Goal: Information Seeking & Learning: Learn about a topic

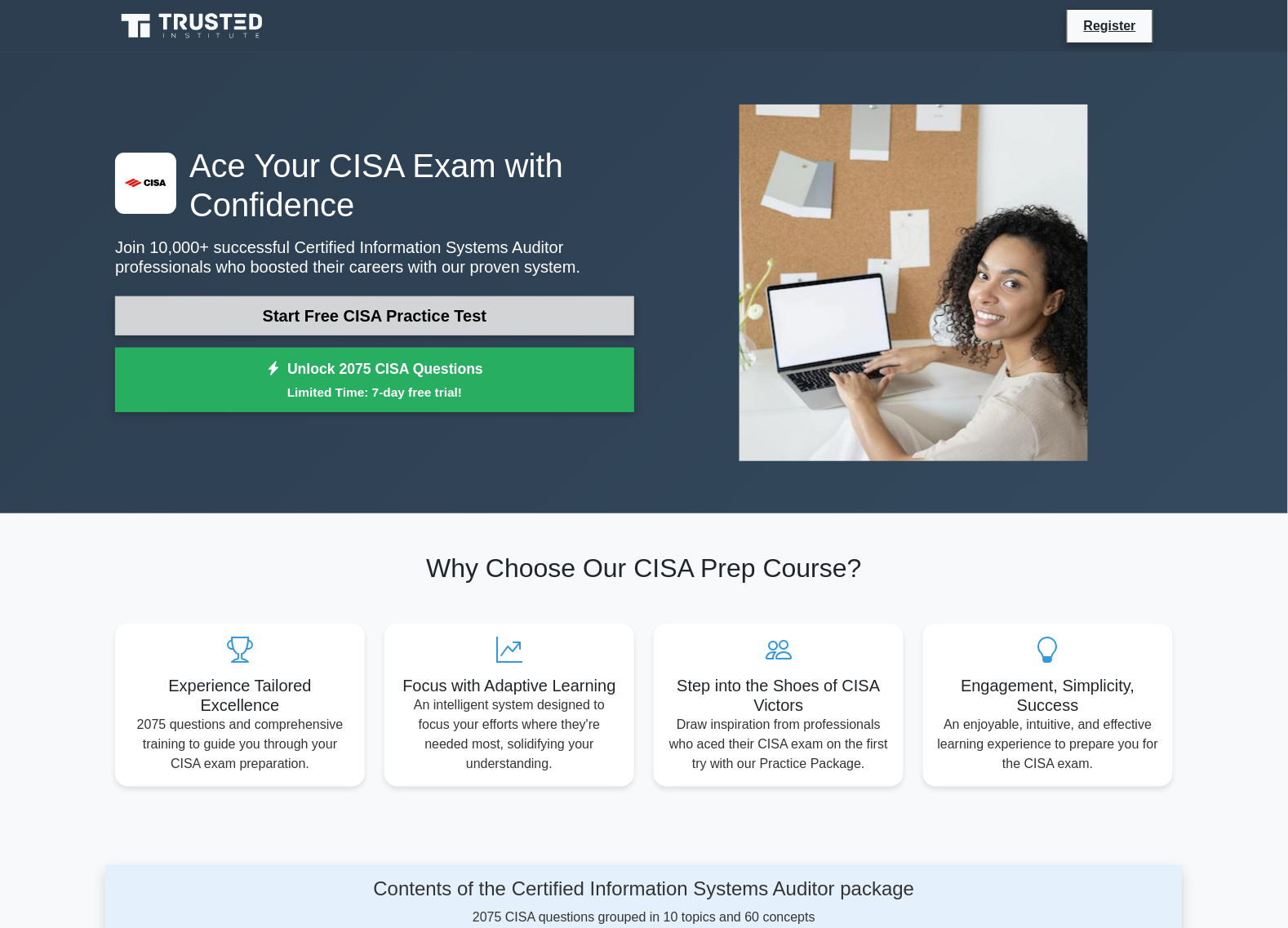
click at [408, 320] on link "Start Free CISA Practice Test" at bounding box center [374, 316] width 519 height 39
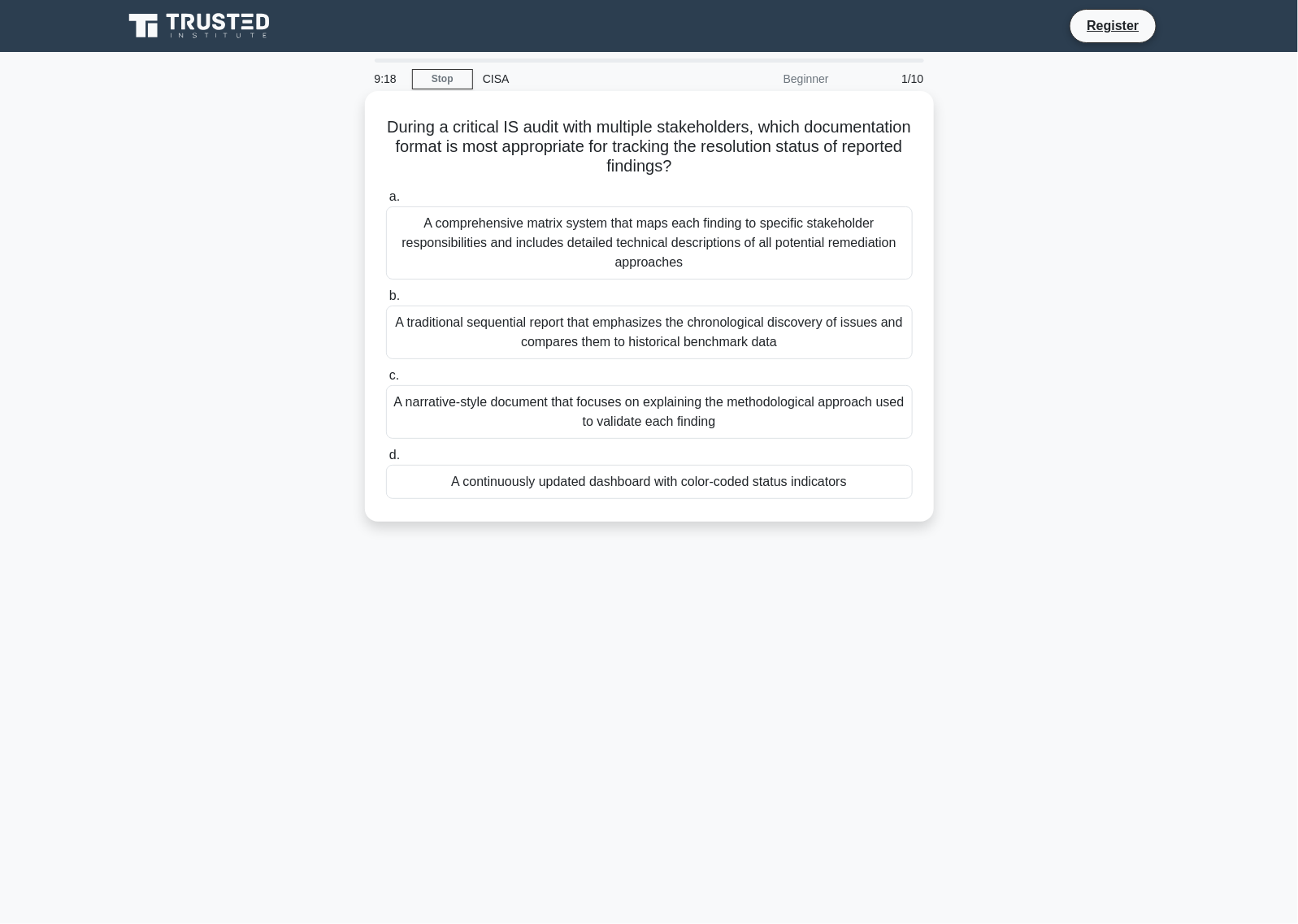
click at [464, 245] on div "A comprehensive matrix system that maps each finding to specific stakeholder re…" at bounding box center [649, 242] width 527 height 73
click at [386, 202] on input "a. A comprehensive matrix system that maps each finding to specific stakeholder…" at bounding box center [386, 197] width 0 height 11
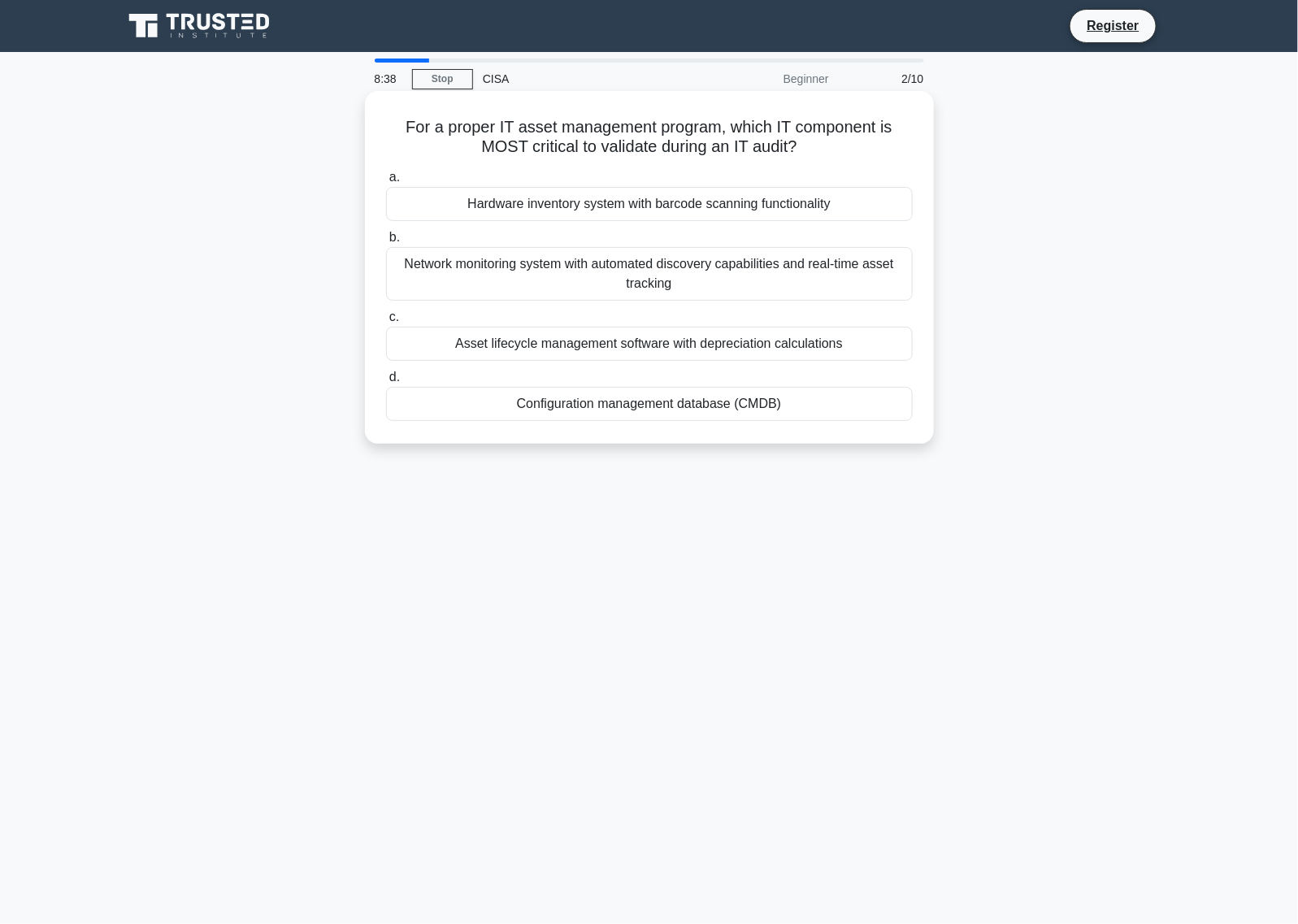
click at [473, 345] on div "Asset lifecycle management software with depreciation calculations" at bounding box center [649, 343] width 527 height 34
click at [386, 323] on input "c. Asset lifecycle management software with depreciation calculations" at bounding box center [386, 317] width 0 height 11
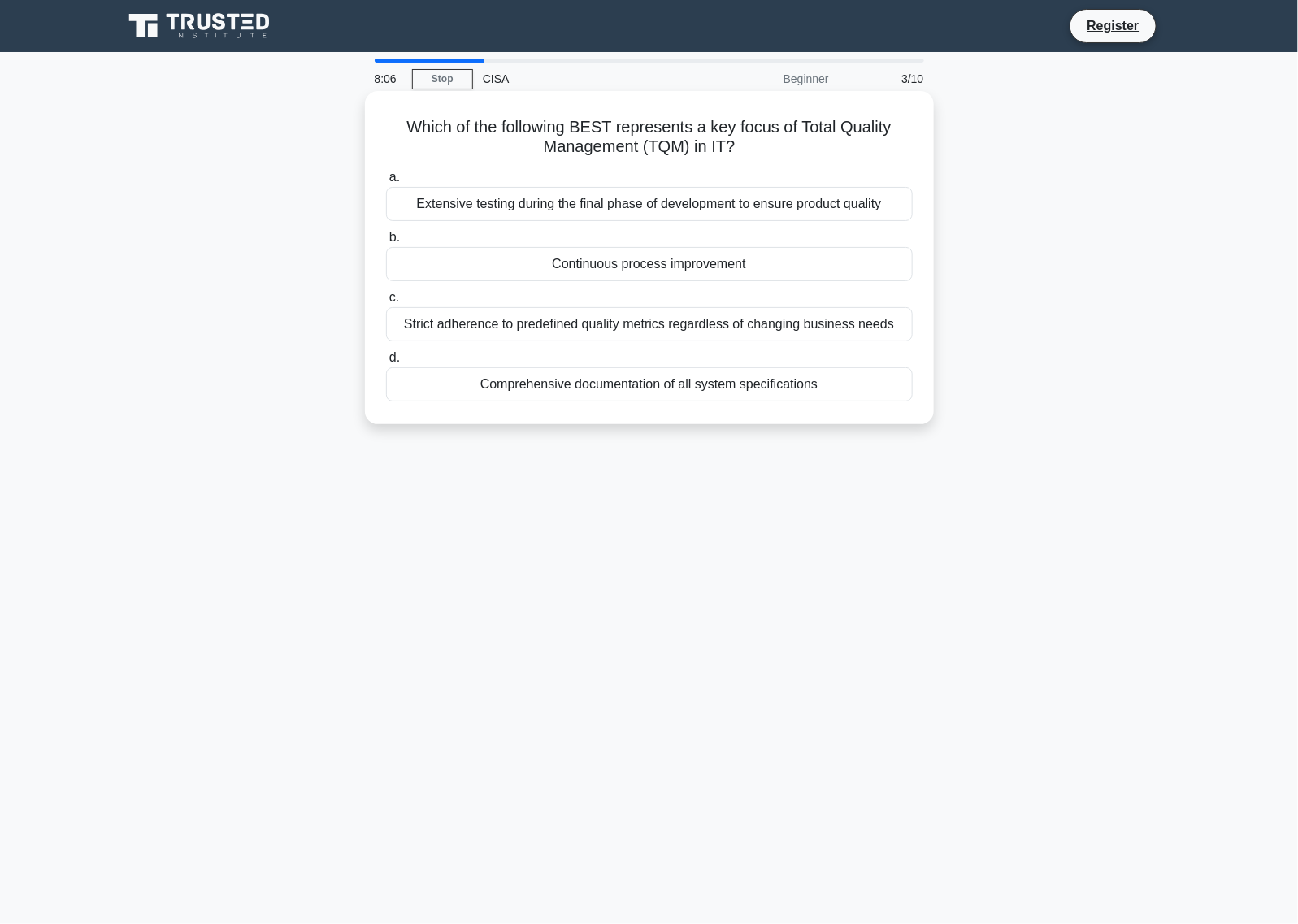
click at [588, 392] on div "Comprehensive documentation of all system specifications" at bounding box center [649, 384] width 527 height 34
click at [386, 364] on input "d. Comprehensive documentation of all system specifications" at bounding box center [386, 358] width 0 height 11
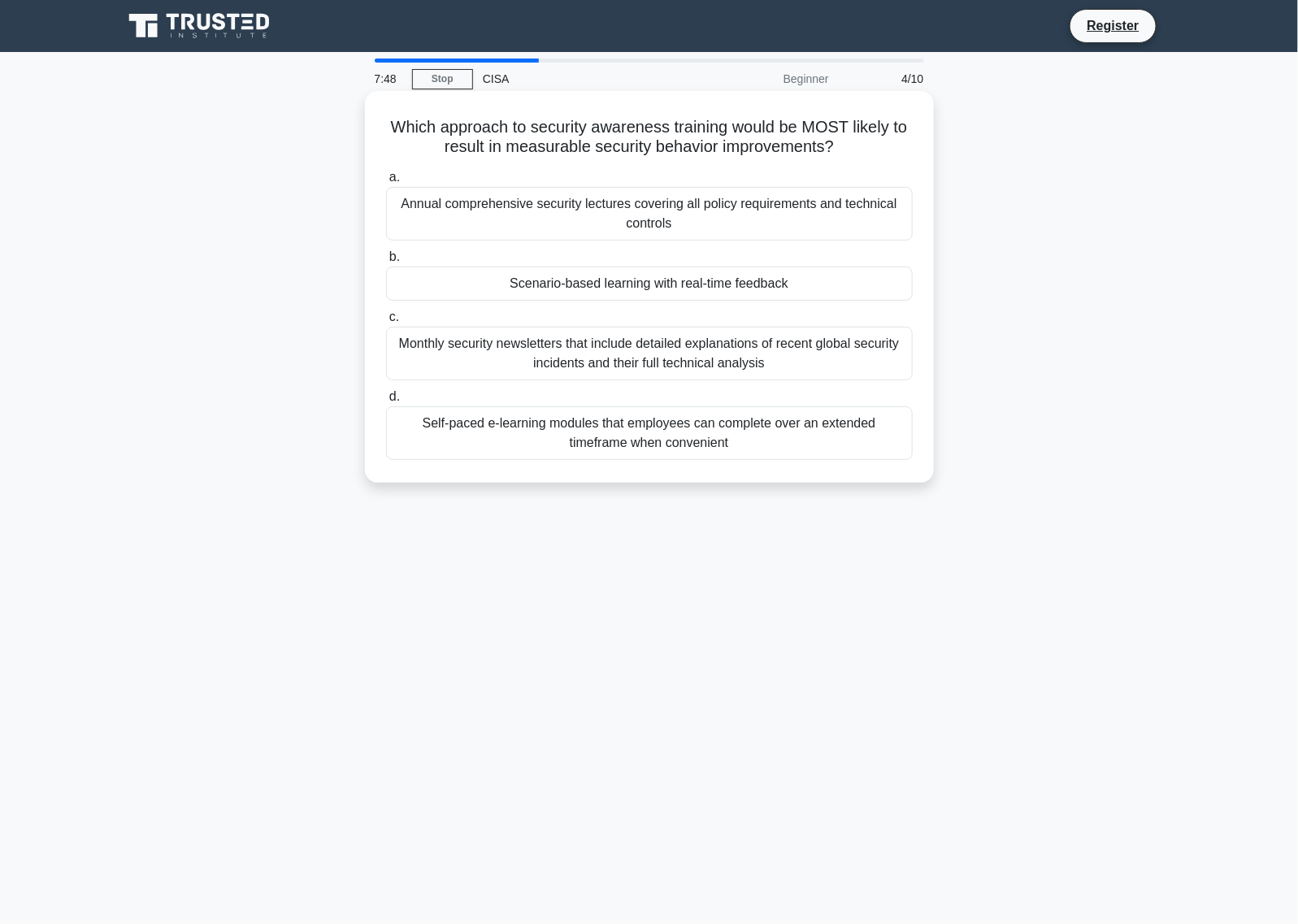
click at [817, 278] on div "Scenario-based learning with real-time feedback" at bounding box center [649, 284] width 527 height 34
click at [386, 262] on input "b. Scenario-based learning with real-time feedback" at bounding box center [386, 257] width 0 height 11
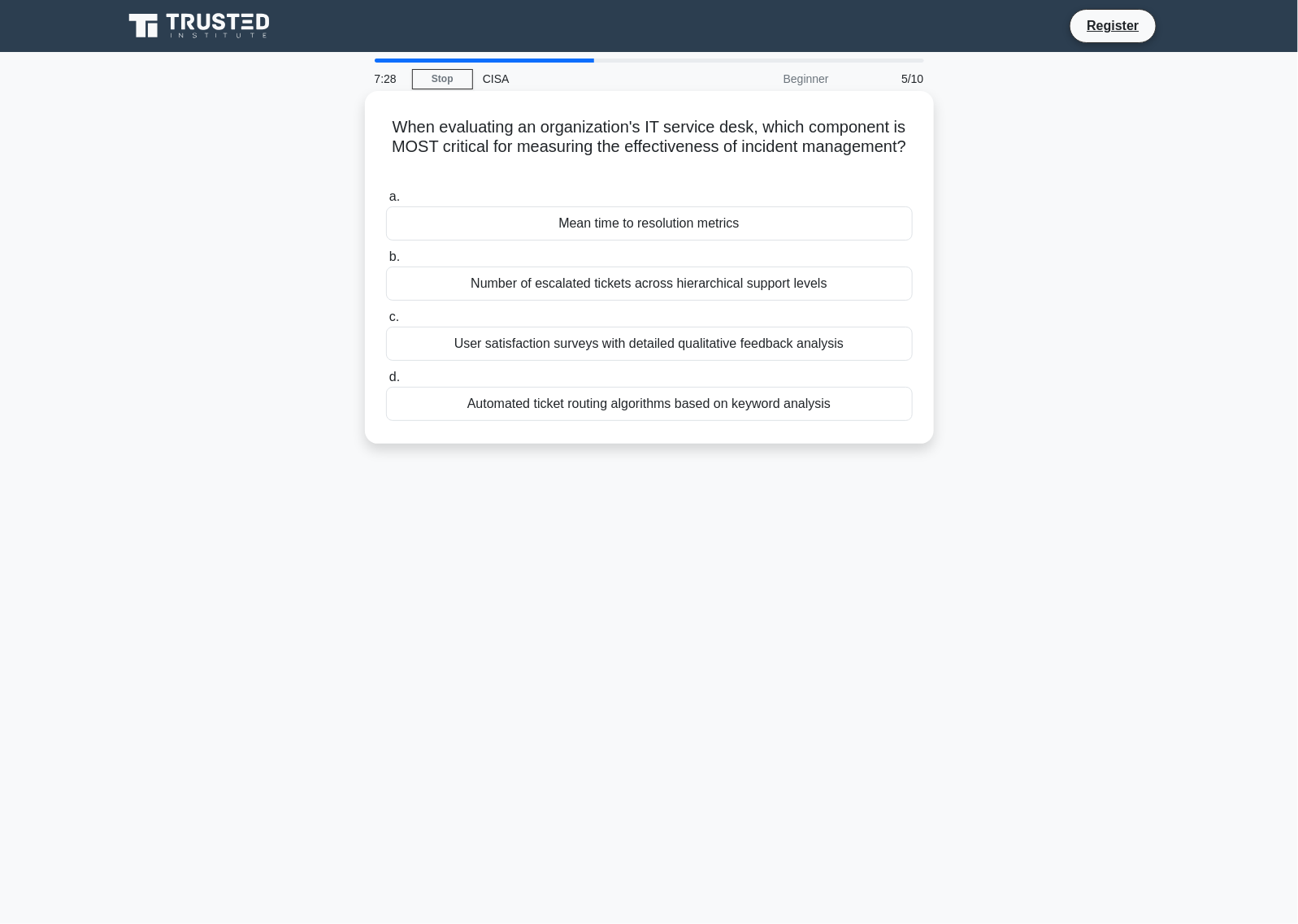
click at [871, 288] on div "Number of escalated tickets across hierarchical support levels" at bounding box center [649, 284] width 527 height 34
click at [386, 262] on input "b. Number of escalated tickets across hierarchical support levels" at bounding box center [386, 257] width 0 height 11
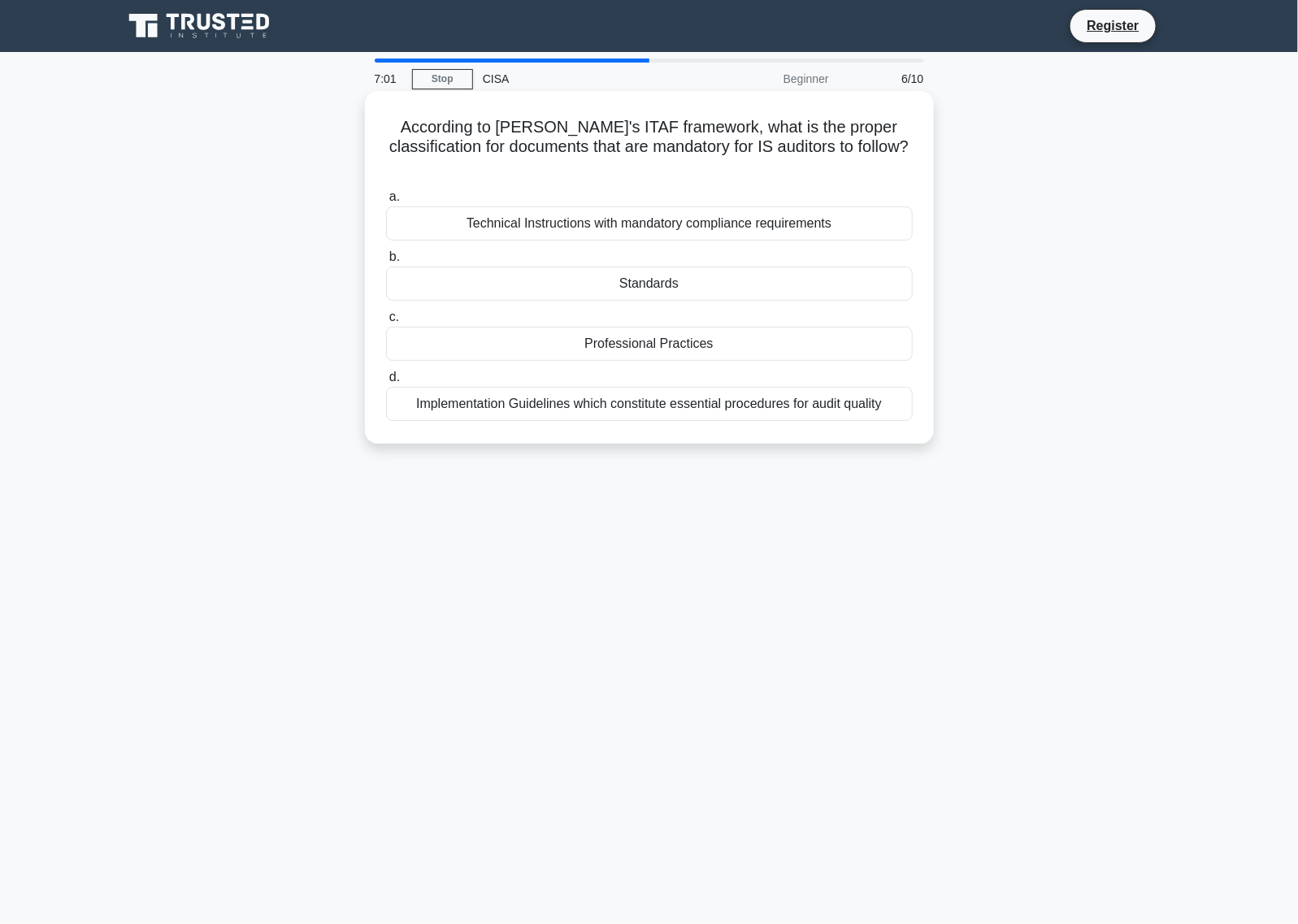
click at [703, 267] on div "Standards" at bounding box center [649, 284] width 527 height 34
click at [386, 260] on input "b. Standards" at bounding box center [386, 257] width 0 height 11
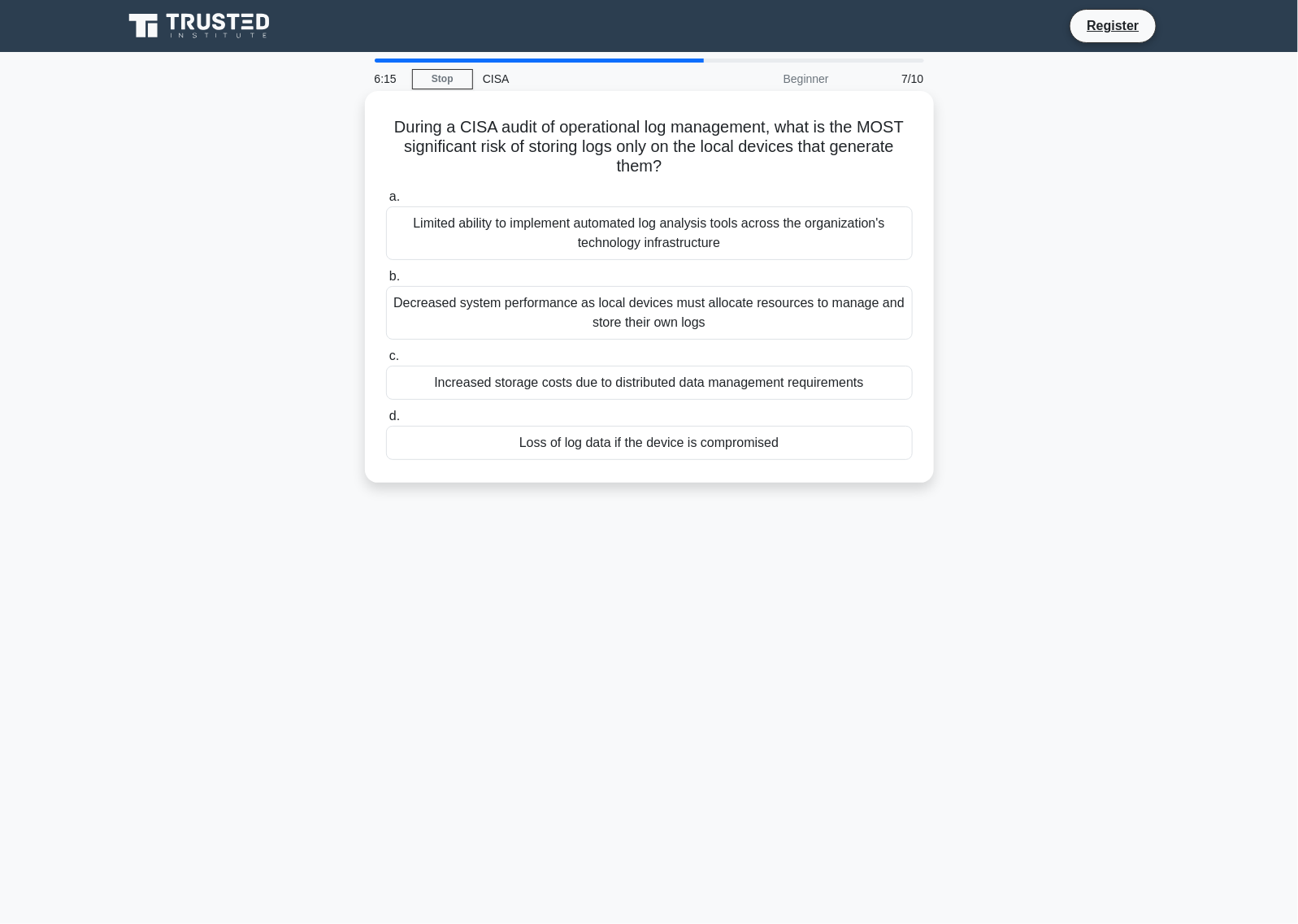
click at [753, 330] on div "Decreased system performance as local devices must allocate resources to manage…" at bounding box center [649, 313] width 527 height 54
click at [386, 282] on input "b. Decreased system performance as local devices must allocate resources to man…" at bounding box center [386, 277] width 0 height 11
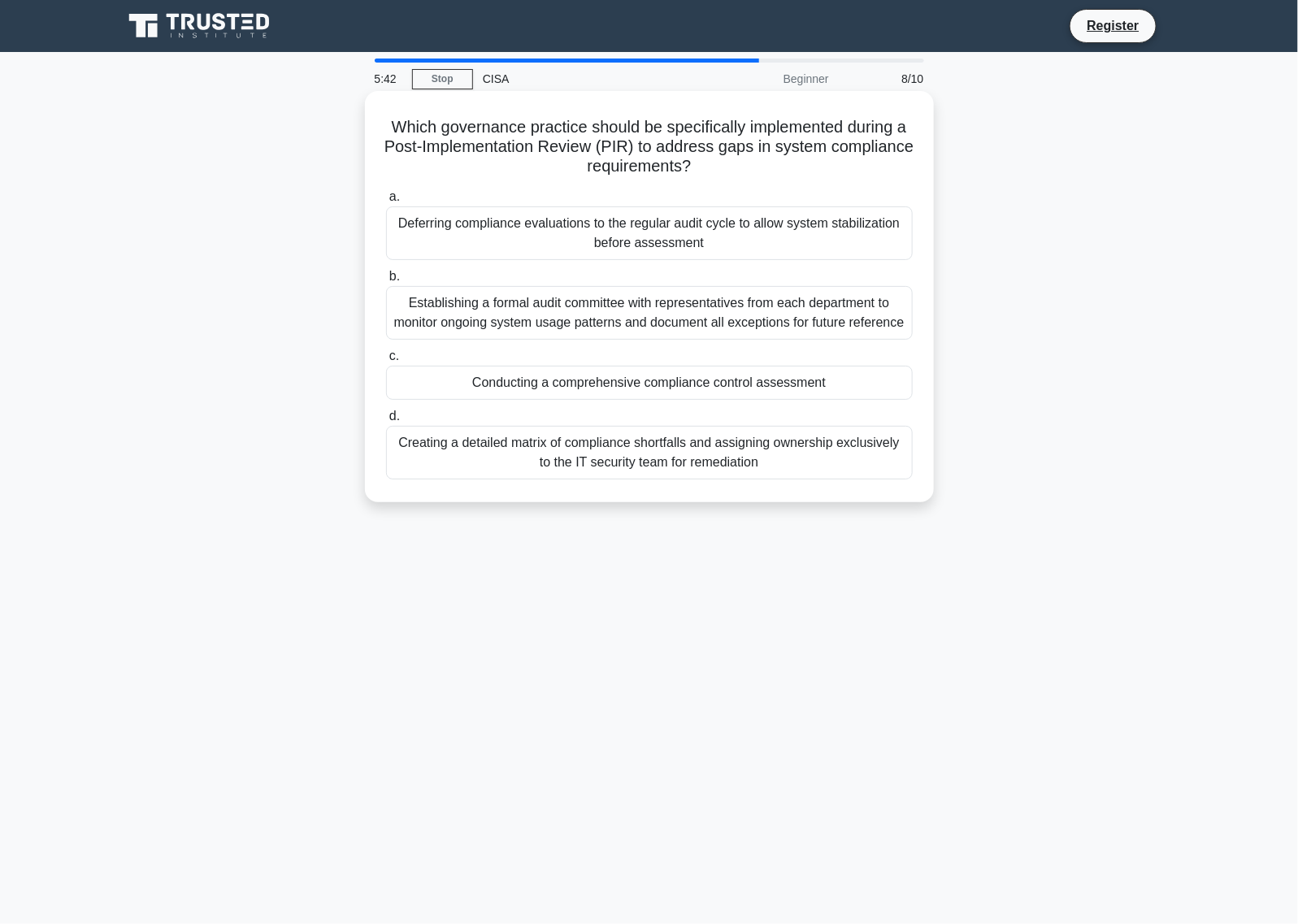
click at [866, 400] on div "Conducting a comprehensive compliance control assessment" at bounding box center [649, 382] width 527 height 34
click at [386, 362] on input "c. Conducting a comprehensive compliance control assessment" at bounding box center [386, 356] width 0 height 11
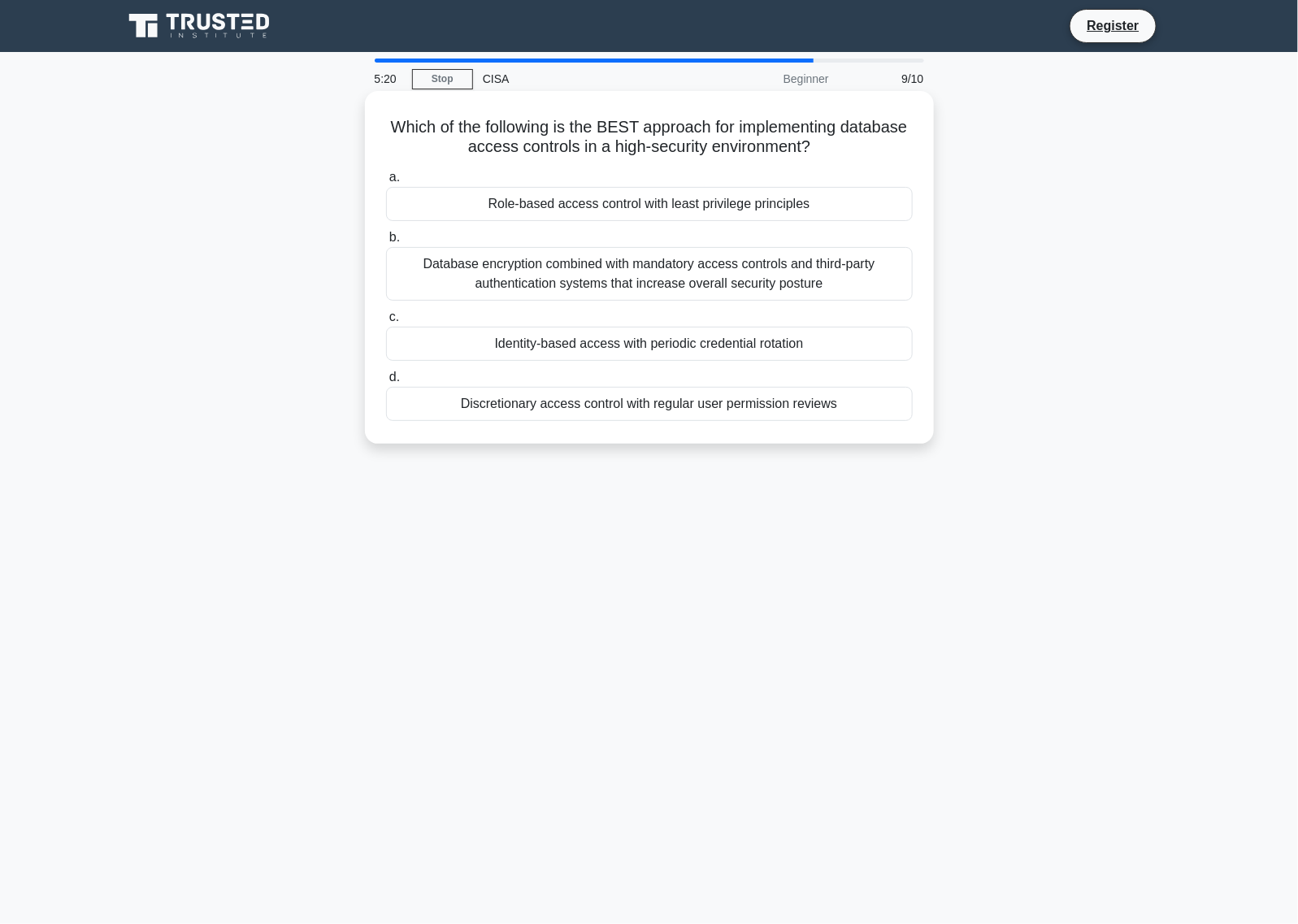
click at [730, 201] on div "Role-based access control with least privilege principles" at bounding box center [649, 203] width 527 height 34
click at [386, 183] on input "a. Role-based access control with least privilege principles" at bounding box center [386, 177] width 0 height 11
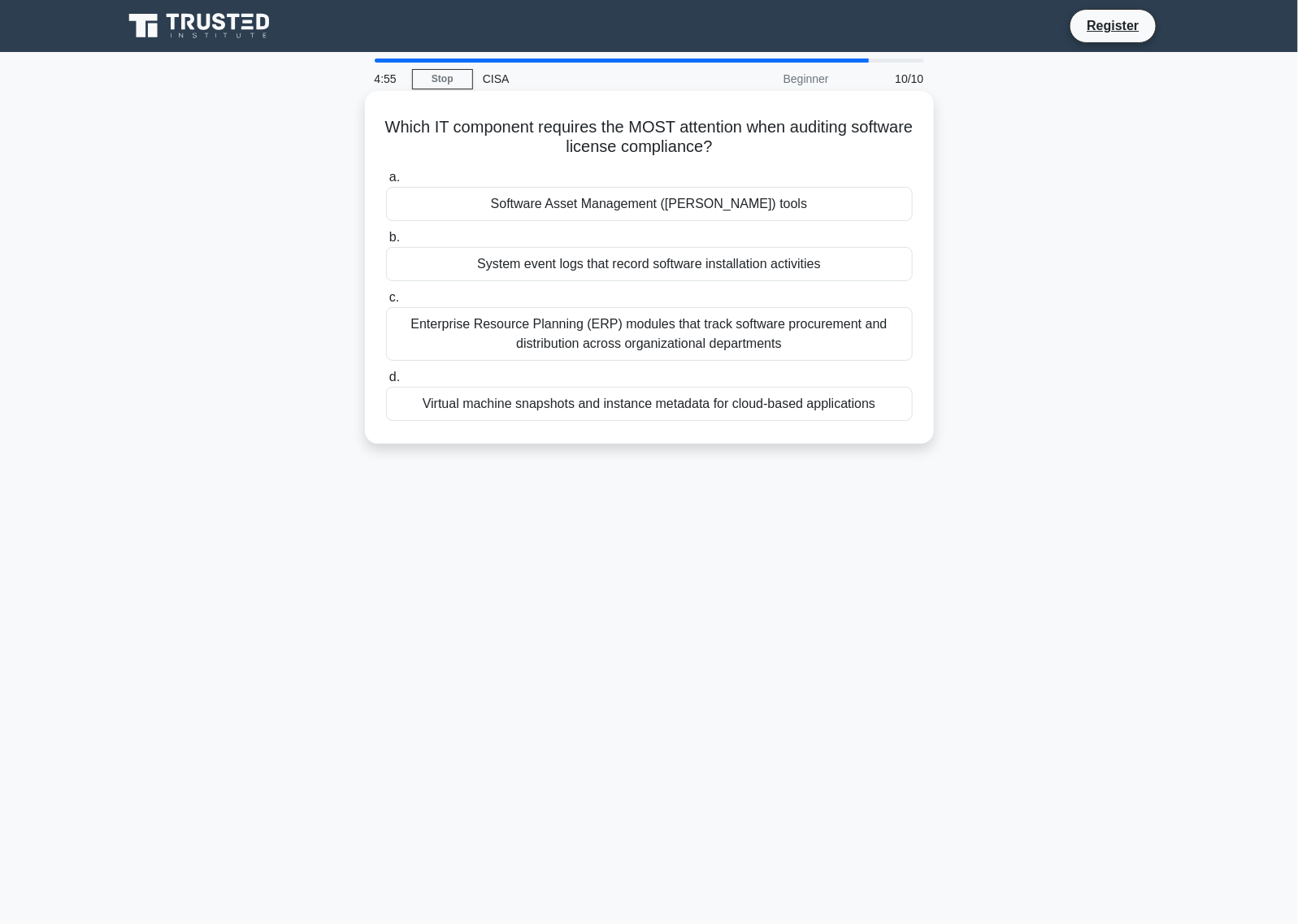
click at [791, 213] on div "Software Asset Management (SAM) tools" at bounding box center [649, 203] width 527 height 34
click at [386, 183] on input "a. Software Asset Management (SAM) tools" at bounding box center [386, 177] width 0 height 11
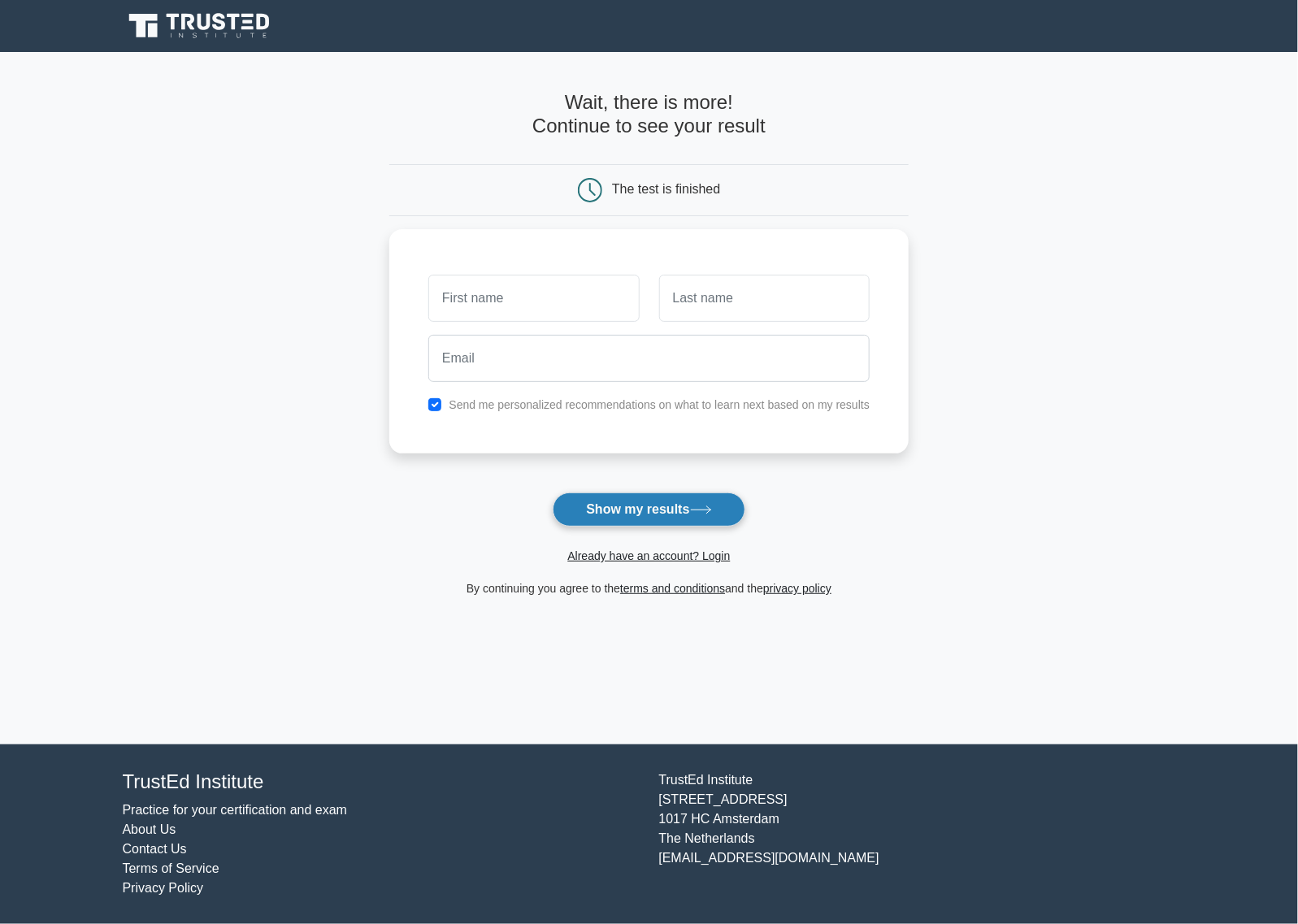
click at [615, 503] on button "Show my results" at bounding box center [649, 509] width 192 height 34
click at [1022, 464] on main "Wait, there is more! Continue to see your result The test is finished and the" at bounding box center [649, 398] width 1298 height 692
